Goal: Task Accomplishment & Management: Use online tool/utility

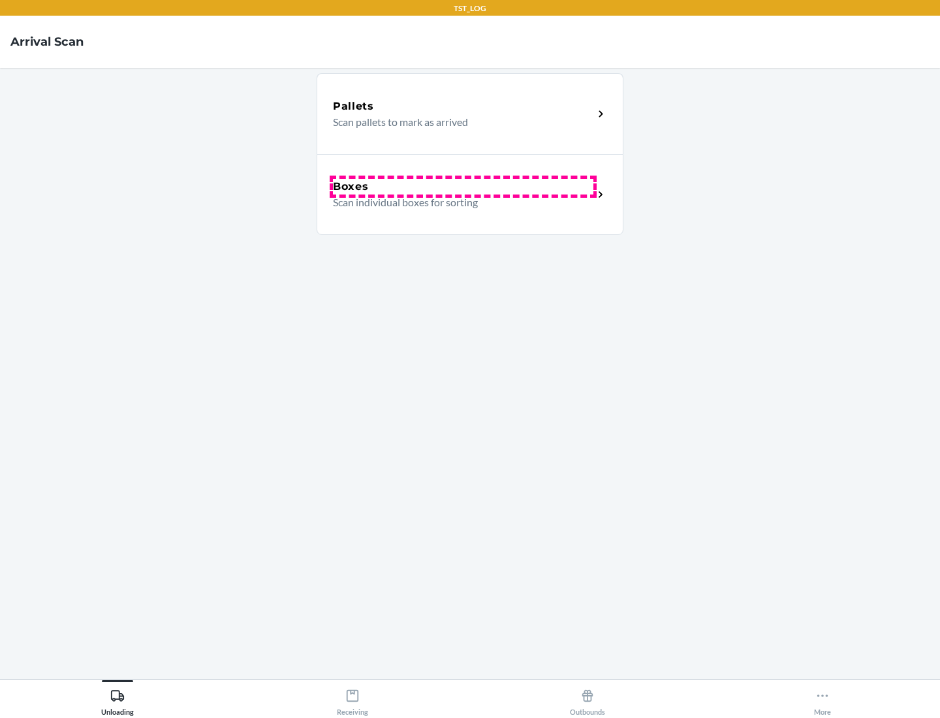
click at [463, 187] on div "Boxes" at bounding box center [463, 187] width 261 height 16
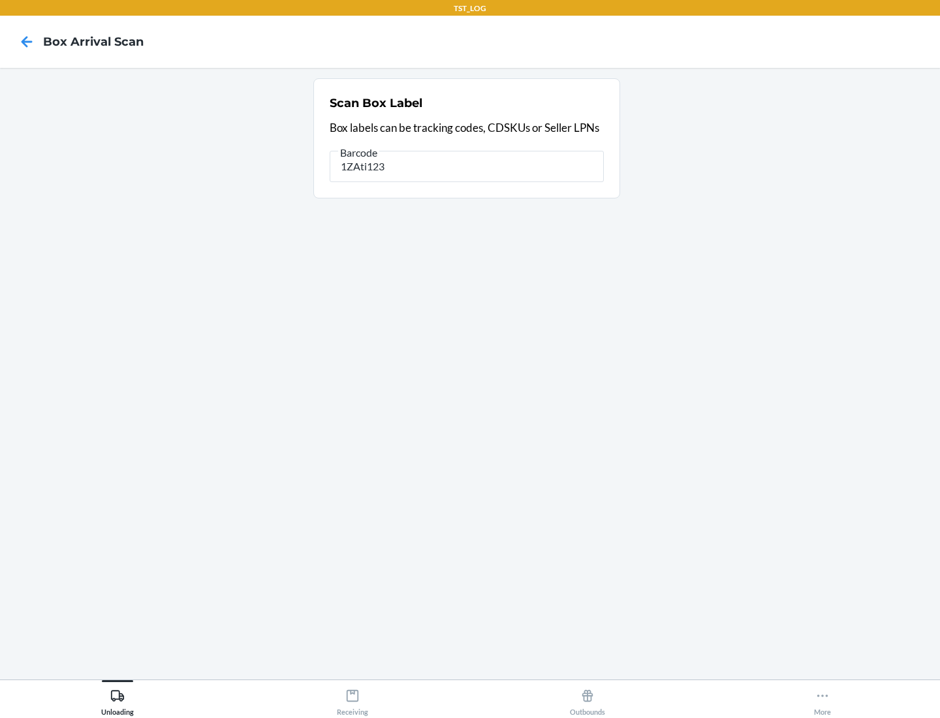
type input "1ZAti123"
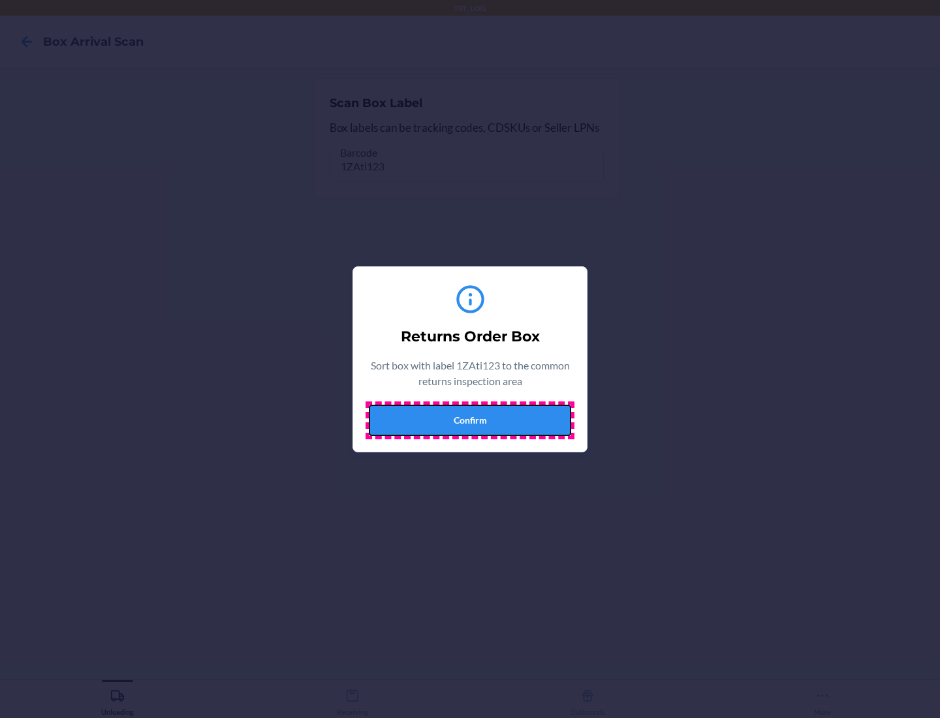
click at [470, 420] on button "Confirm" at bounding box center [470, 420] width 202 height 31
